Goal: Find specific page/section: Find specific page/section

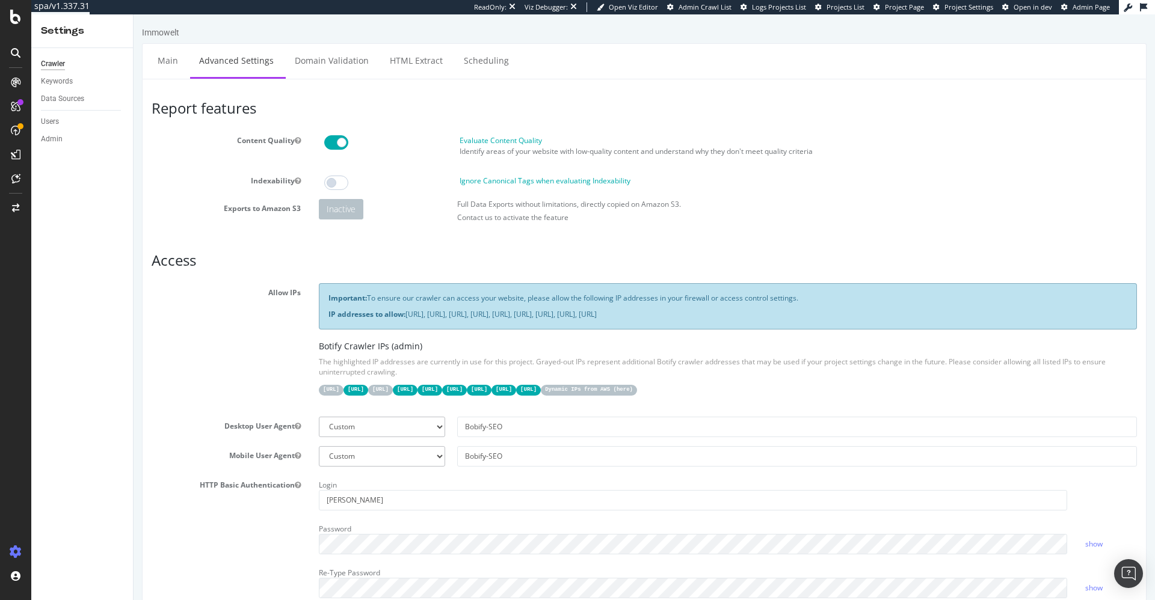
click at [896, 102] on h3 "Report features" at bounding box center [644, 108] width 985 height 16
